Goal: Communication & Community: Answer question/provide support

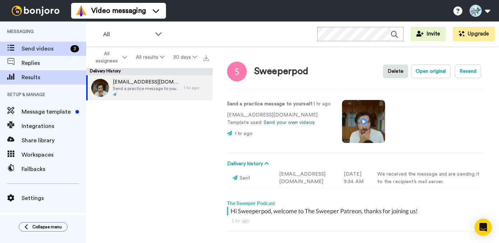
type textarea "x"
click at [52, 48] on span "Send videos" at bounding box center [45, 49] width 46 height 9
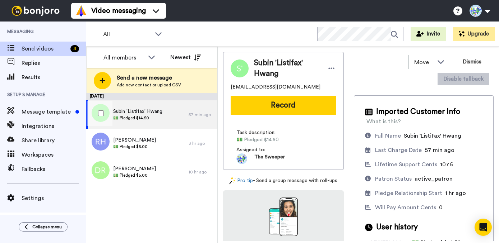
click at [154, 113] on span "Subin 'Listifax' Hwang" at bounding box center [137, 111] width 49 height 7
click at [166, 111] on div "Subin 'Listifax' Hwang 💵 Pledged $14.50" at bounding box center [137, 115] width 102 height 29
click at [468, 66] on button "Dismiss" at bounding box center [472, 62] width 34 height 14
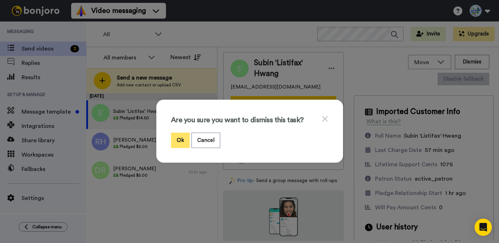
click at [176, 136] on button "Ok" at bounding box center [180, 140] width 19 height 15
